Goal: Task Accomplishment & Management: Manage account settings

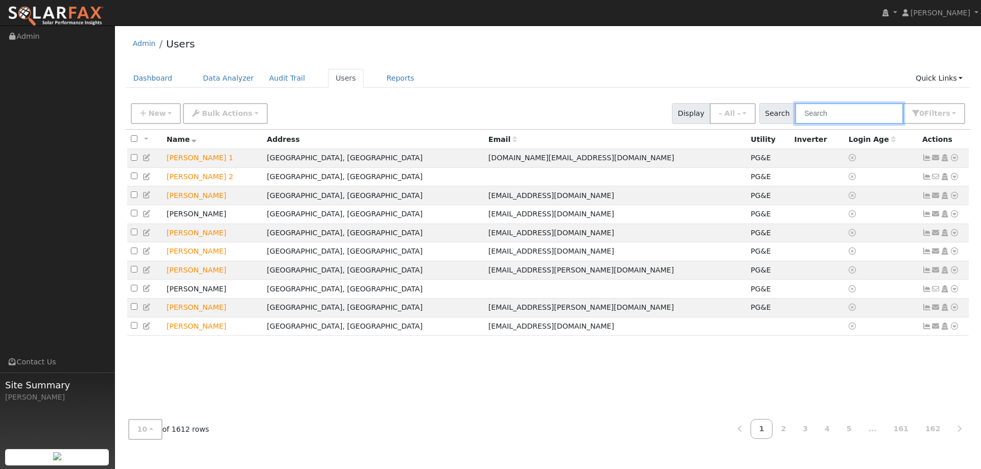
click at [820, 110] on input "text" at bounding box center [849, 113] width 108 height 21
paste input "[PERSON_NAME]"
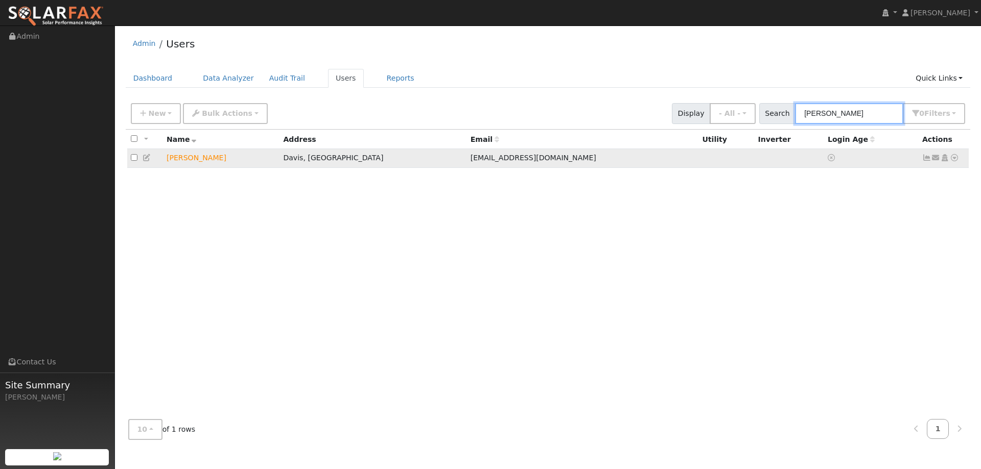
type input "[PERSON_NAME]"
click at [952, 161] on icon at bounding box center [953, 157] width 9 height 7
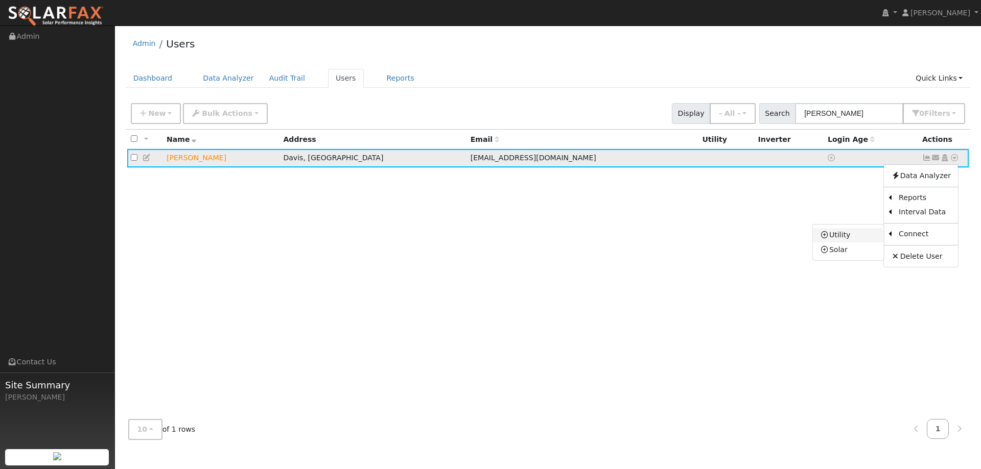
click at [863, 232] on link "Utility" at bounding box center [848, 235] width 71 height 14
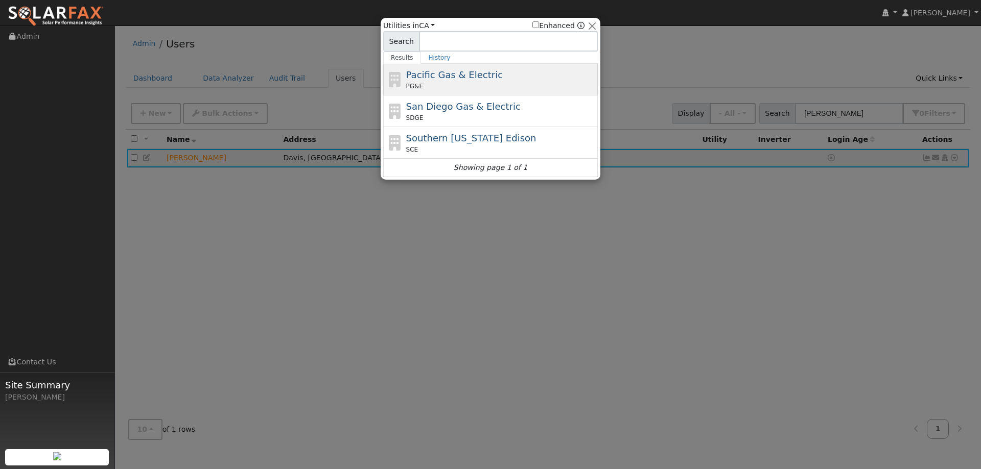
click at [488, 80] on span "Pacific Gas & Electric" at bounding box center [454, 74] width 97 height 11
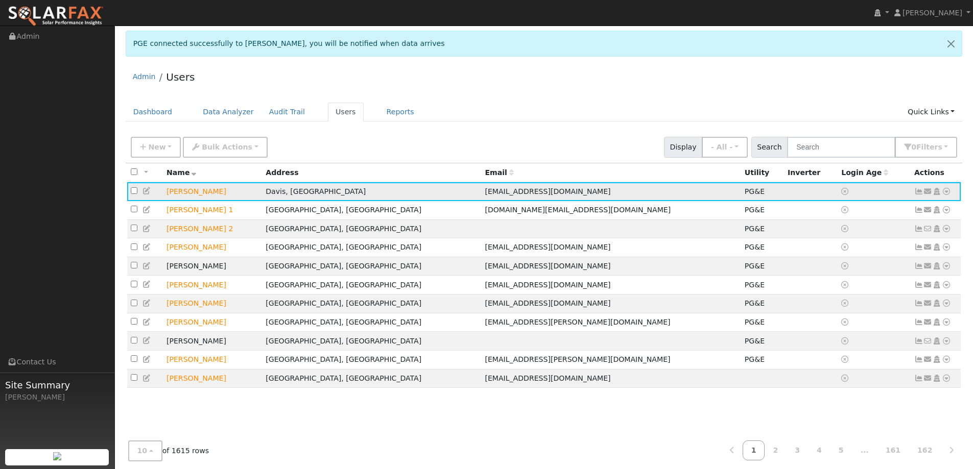
click at [144, 193] on icon at bounding box center [146, 190] width 9 height 7
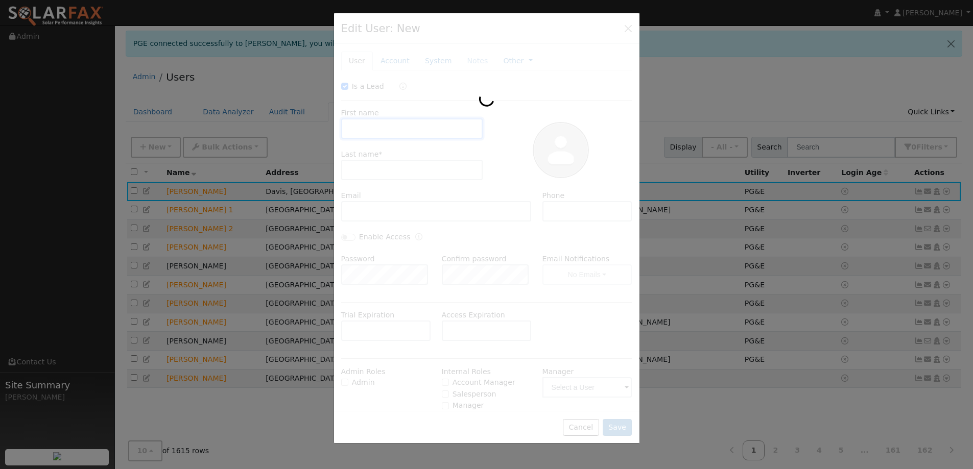
checkbox input "true"
type input "Diane"
type input "Michael"
type input "[EMAIL_ADDRESS][DOMAIN_NAME]"
type input "(530) 902-4889"
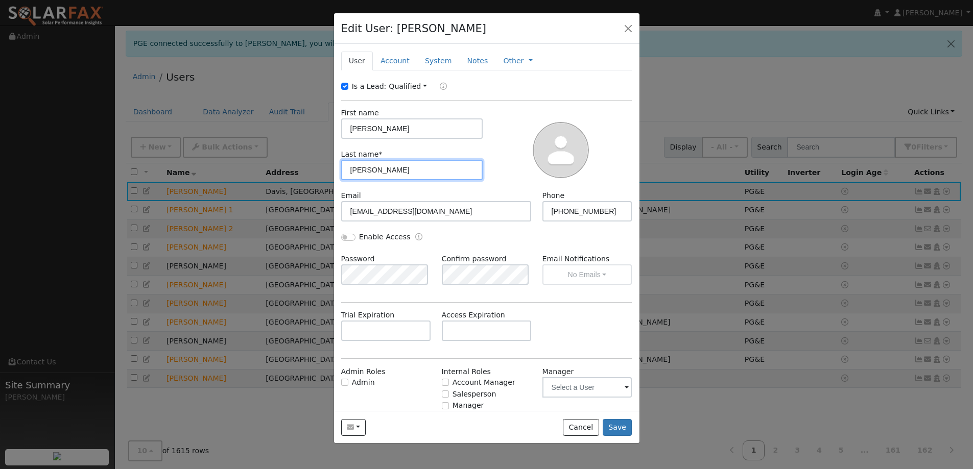
drag, startPoint x: 402, startPoint y: 162, endPoint x: 342, endPoint y: 172, distance: 61.0
click at [342, 172] on input "Michael" at bounding box center [412, 170] width 142 height 20
paste input "Mcelhern"
type input "Mcelhern"
click at [614, 424] on button "Save" at bounding box center [618, 427] width 30 height 17
